Goal: Navigation & Orientation: Find specific page/section

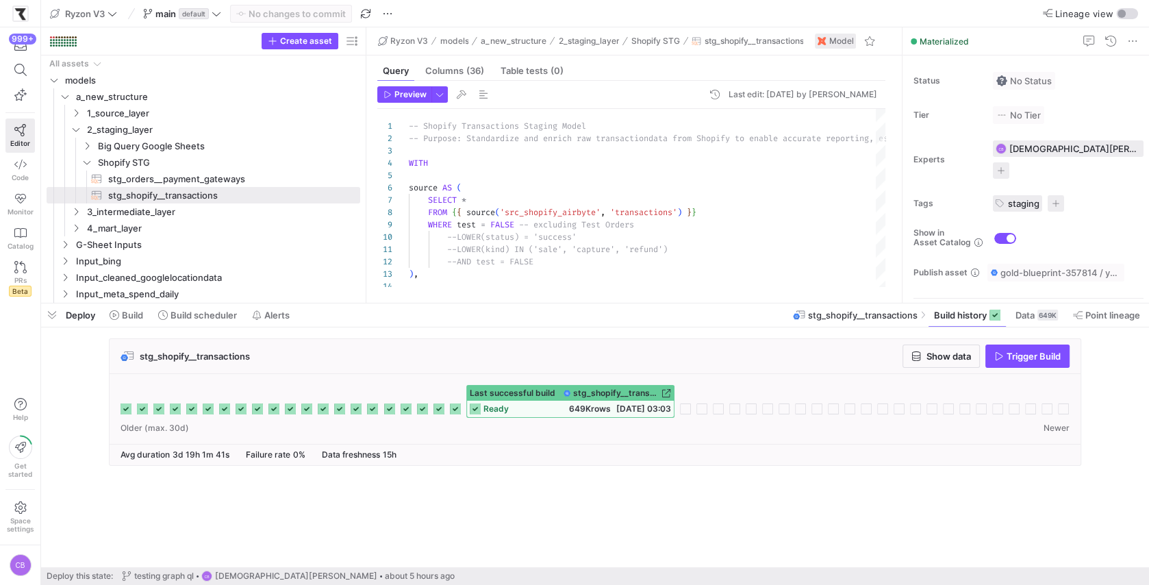
scroll to position [24, 103]
click at [88, 165] on icon "Press SPACE to select this row." at bounding box center [87, 162] width 10 height 8
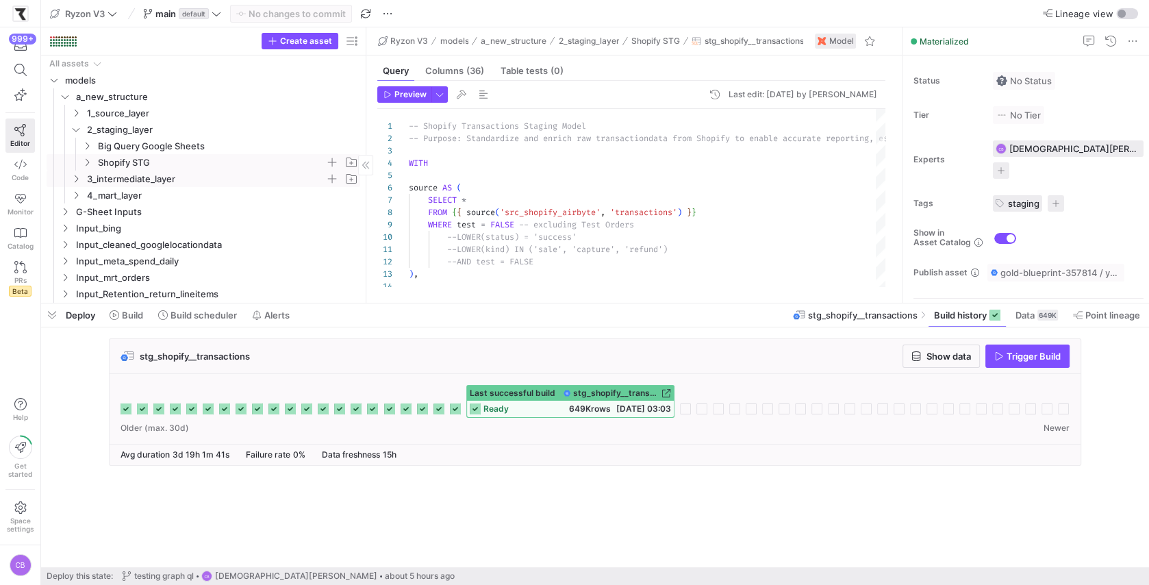
click at [78, 182] on icon "Press SPACE to select this row." at bounding box center [76, 179] width 10 height 8
click at [78, 182] on icon at bounding box center [76, 179] width 10 height 8
click at [76, 134] on y42-icon "Press SPACE to select this row." at bounding box center [76, 129] width 11 height 11
click at [73, 165] on icon "Press SPACE to select this row." at bounding box center [76, 162] width 10 height 8
click at [78, 163] on icon at bounding box center [76, 162] width 10 height 8
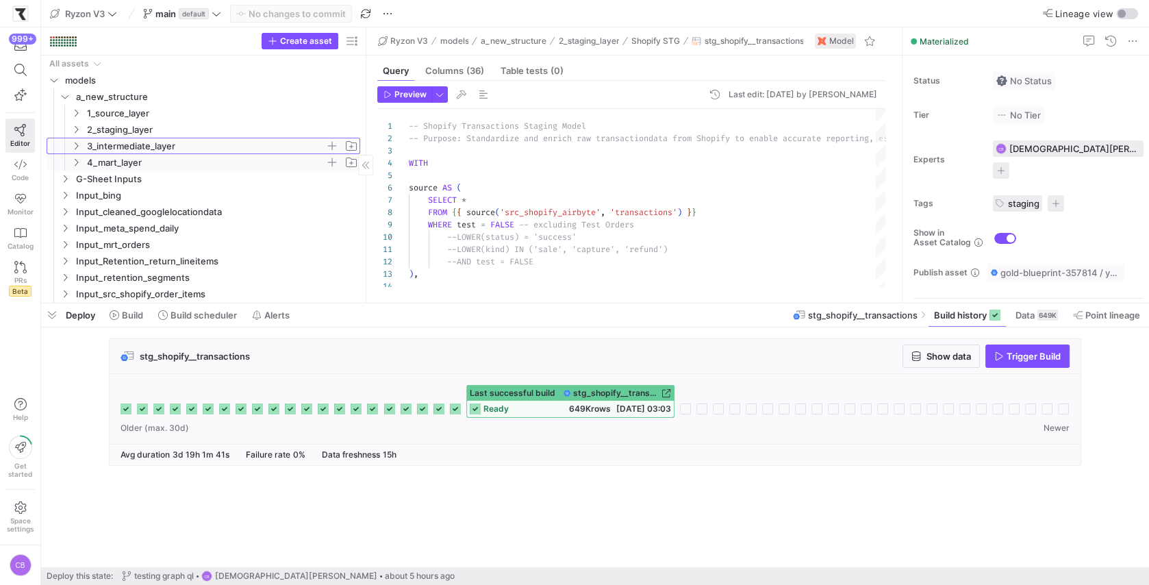
click at [77, 145] on icon "Press SPACE to select this row." at bounding box center [76, 146] width 3 height 8
click at [79, 144] on icon at bounding box center [76, 146] width 10 height 8
click at [75, 114] on icon "Press SPACE to select this row." at bounding box center [76, 113] width 10 height 8
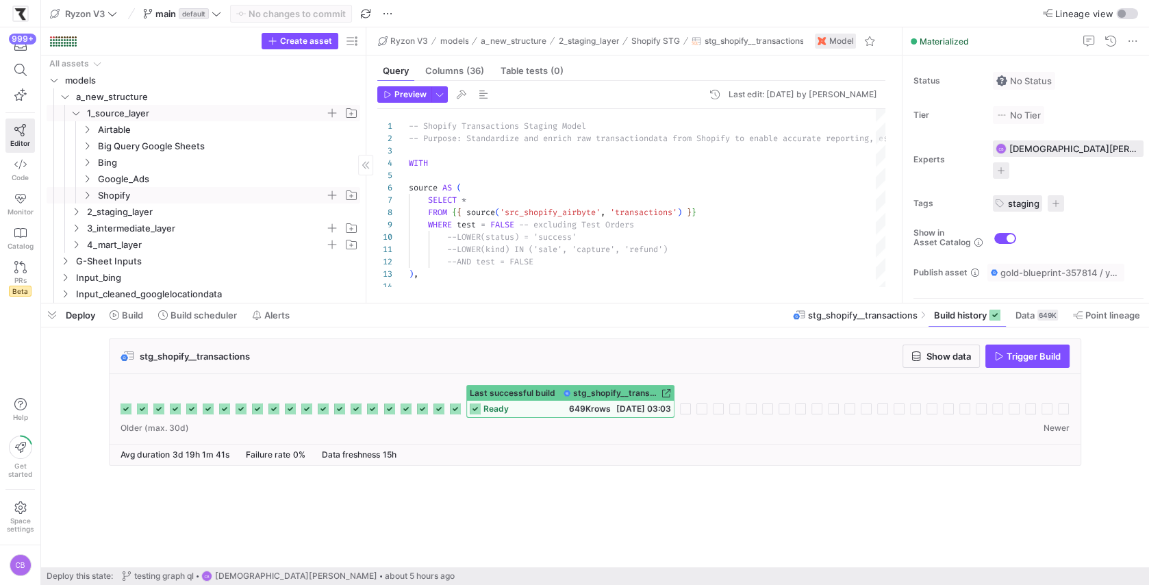
click at [91, 190] on y42-icon "Press SPACE to select this row." at bounding box center [87, 195] width 11 height 11
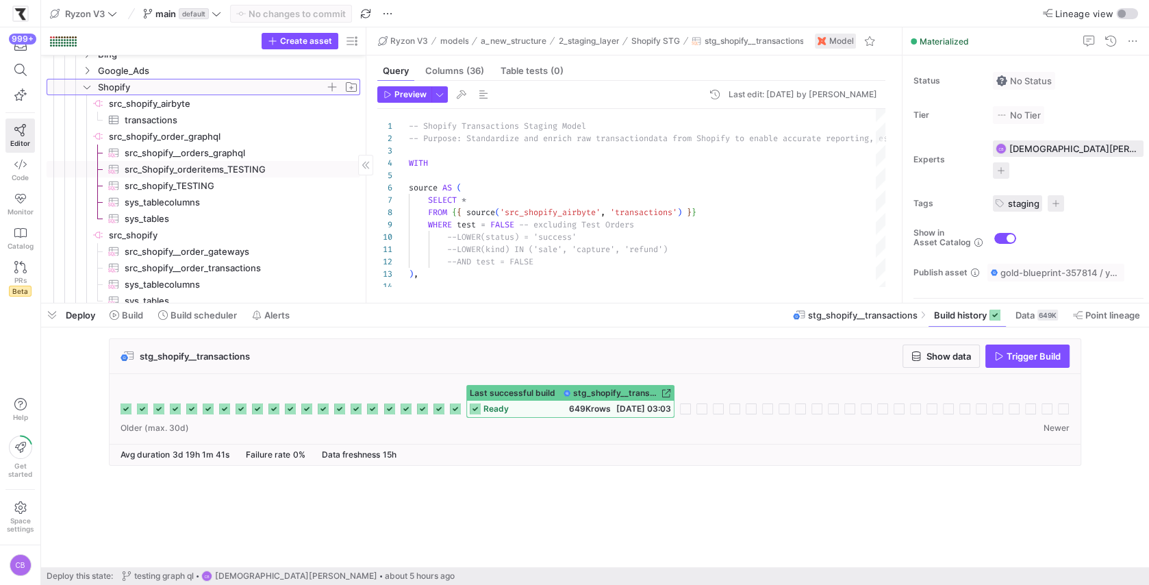
scroll to position [116, 0]
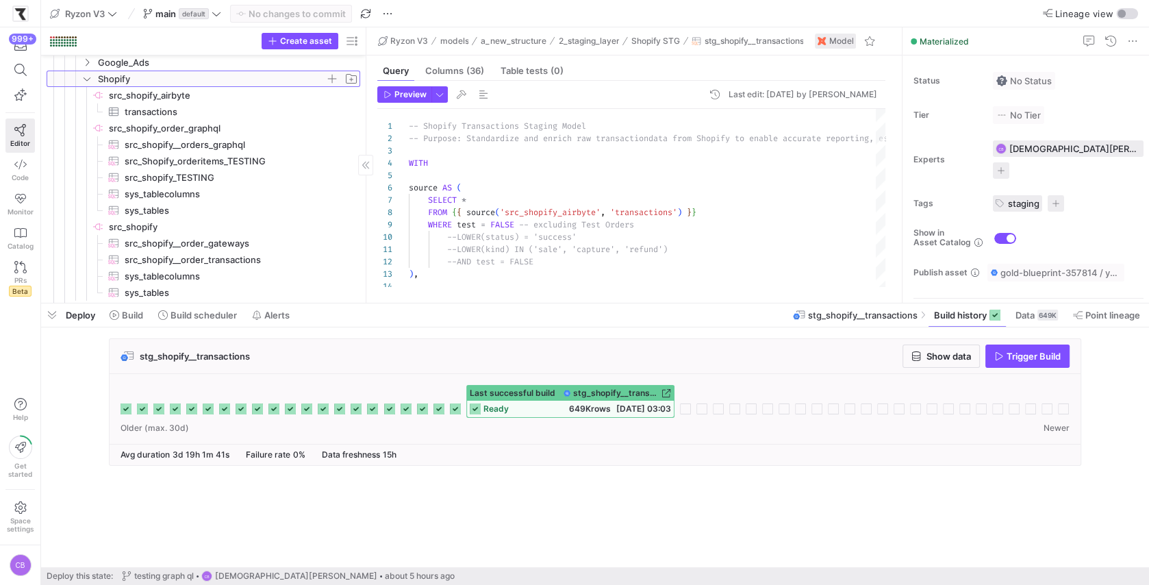
click at [84, 76] on icon at bounding box center [87, 79] width 10 height 8
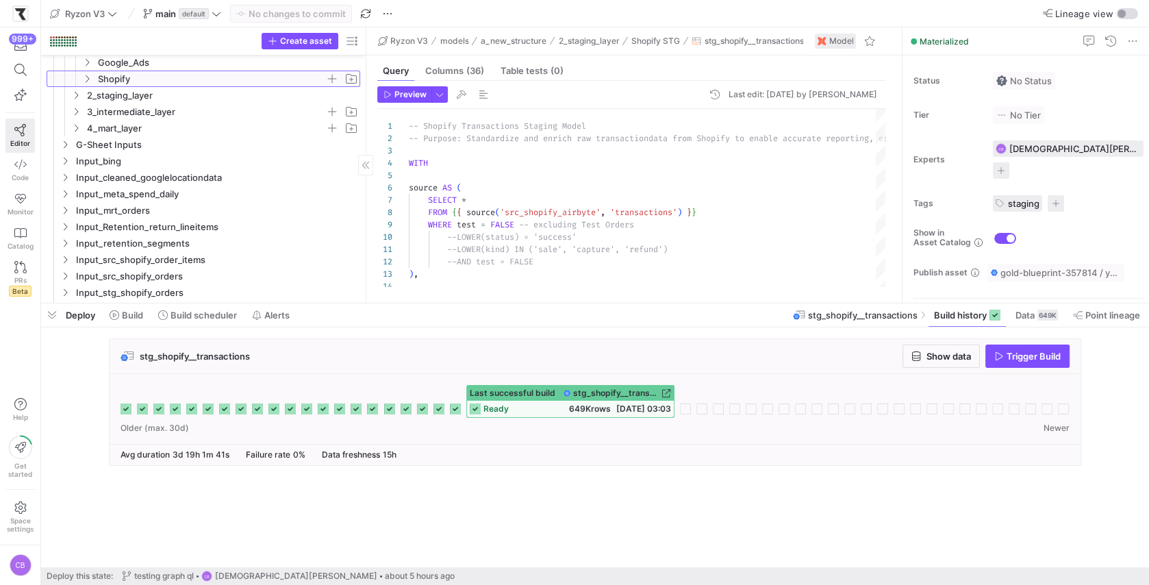
click at [84, 76] on icon at bounding box center [87, 79] width 10 height 8
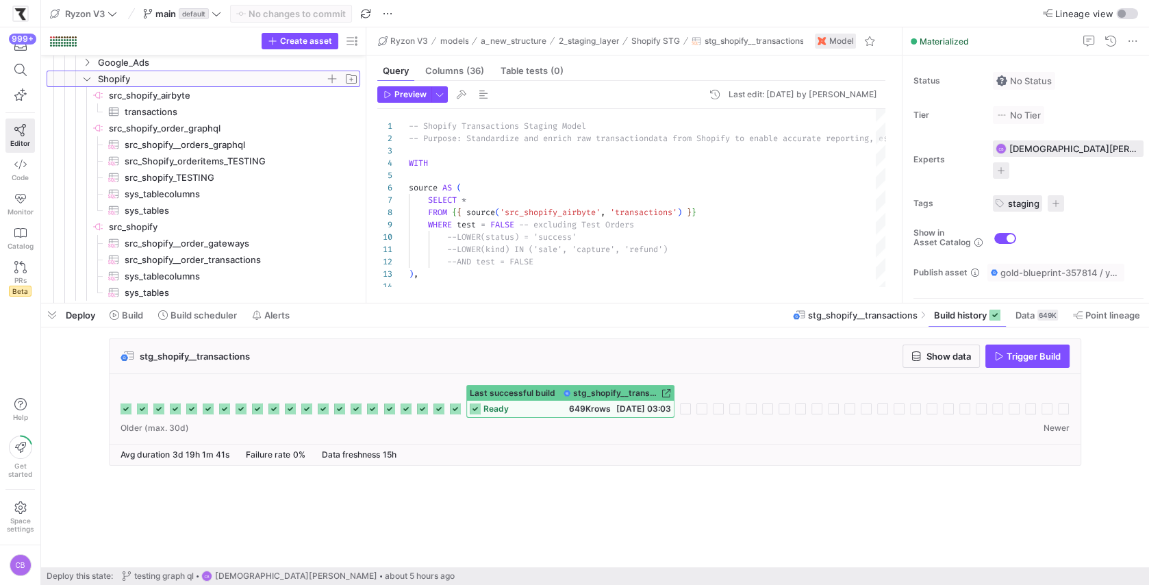
click at [88, 80] on icon at bounding box center [87, 79] width 10 height 8
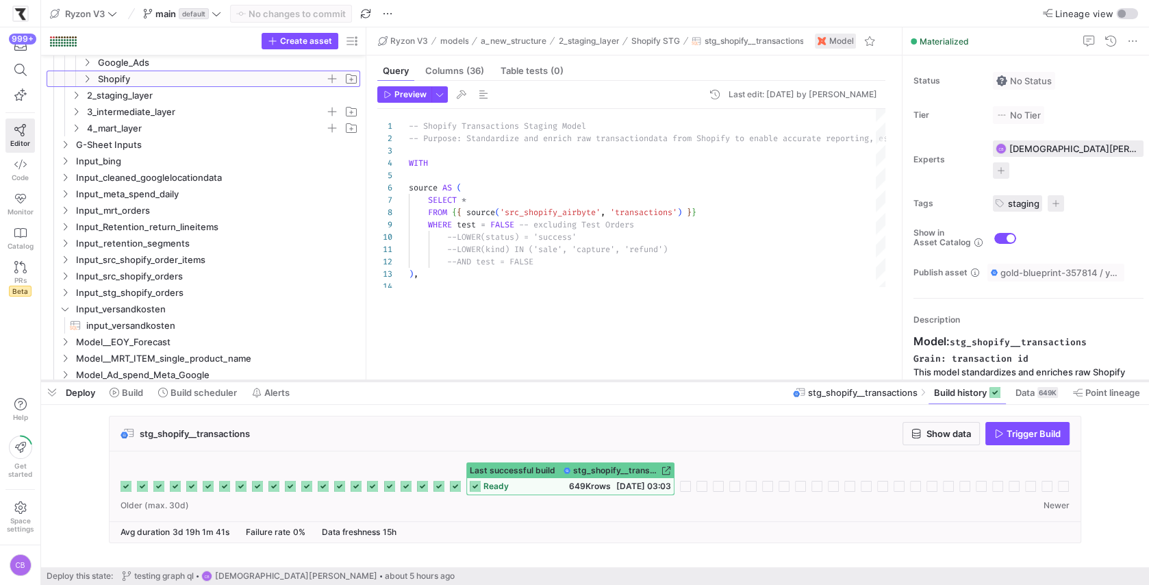
drag, startPoint x: 637, startPoint y: 303, endPoint x: 637, endPoint y: 380, distance: 77.4
click at [637, 380] on div at bounding box center [595, 380] width 1108 height 5
